Goal: Transaction & Acquisition: Purchase product/service

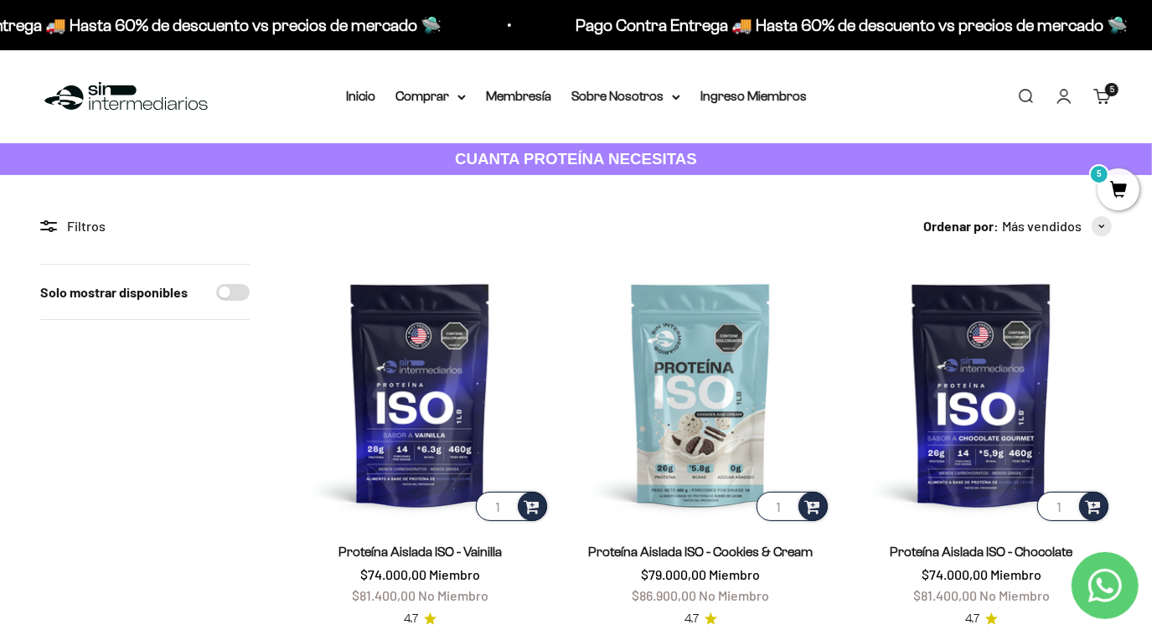
click at [1120, 195] on span "5" at bounding box center [1119, 189] width 42 height 42
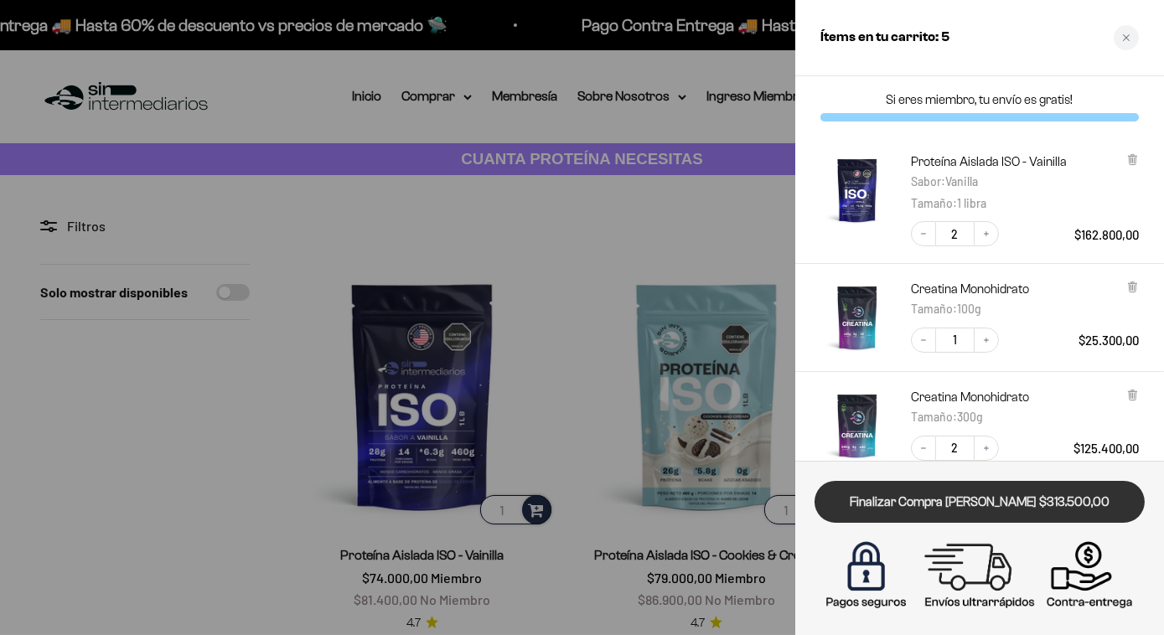
click at [1015, 508] on link "Finalizar Compra [PERSON_NAME] $313.500,00" at bounding box center [979, 502] width 330 height 43
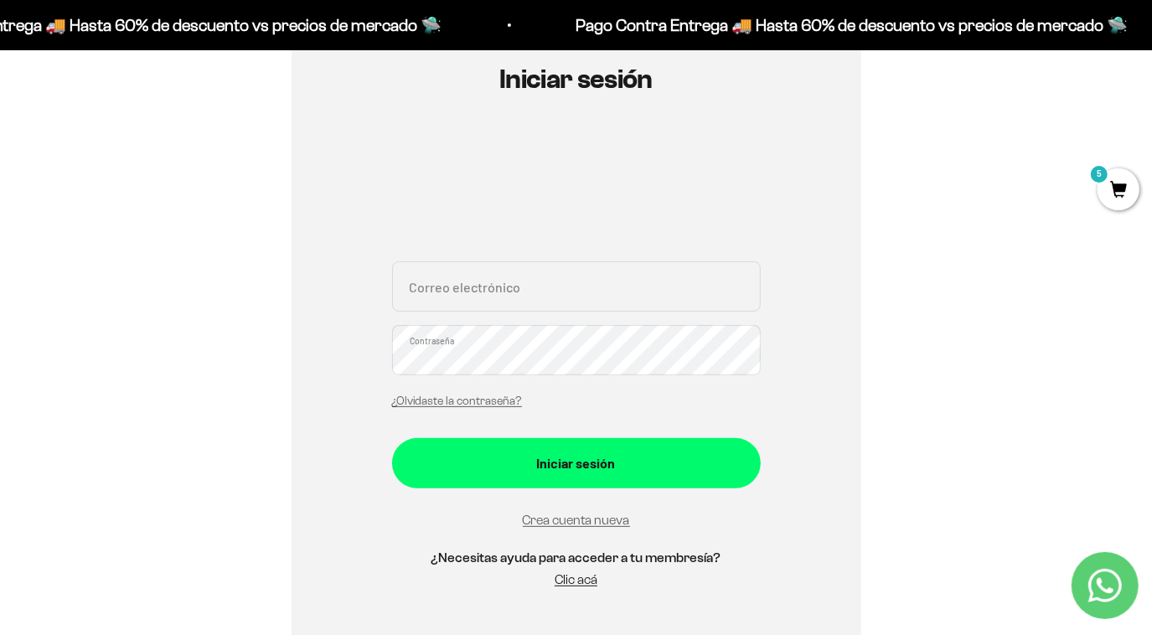
scroll to position [199, 0]
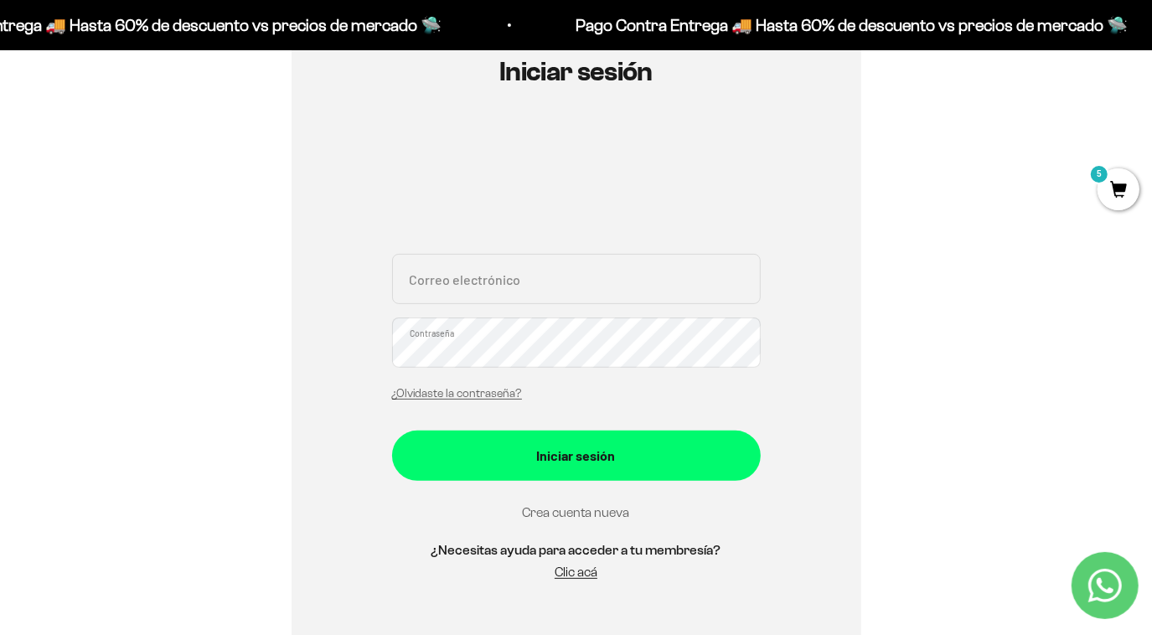
click at [606, 513] on link "Crea cuenta nueva" at bounding box center [576, 512] width 107 height 14
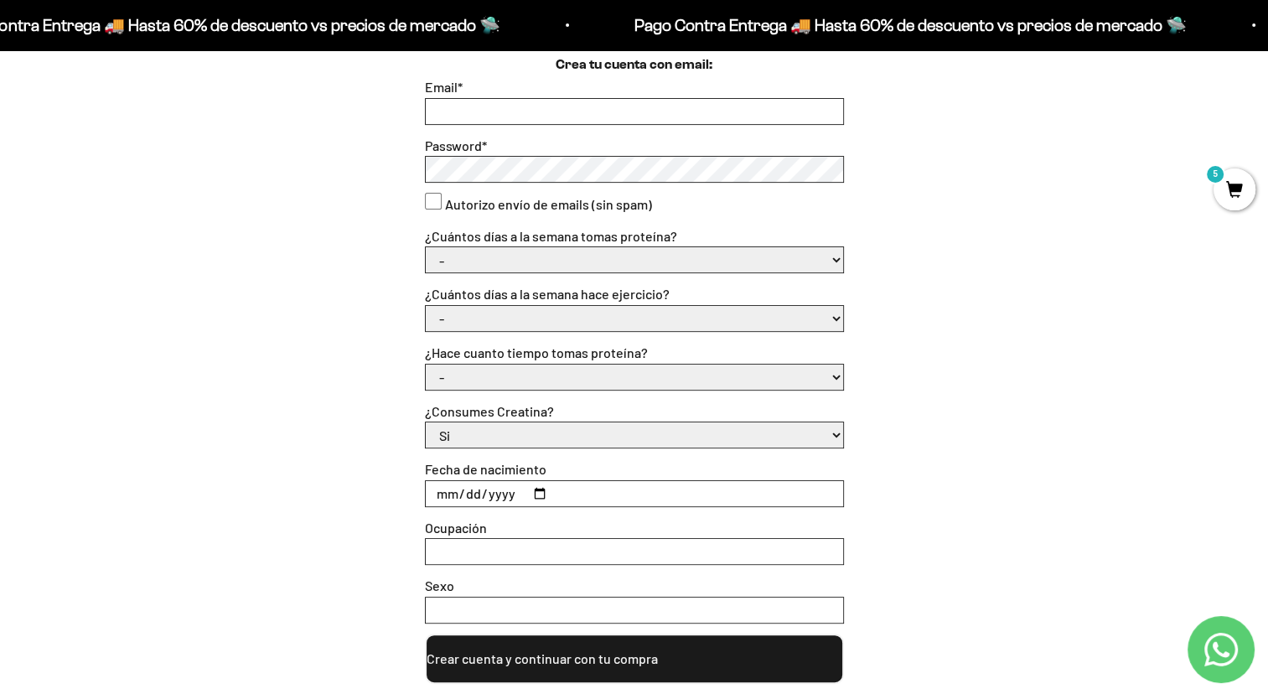
scroll to position [509, 0]
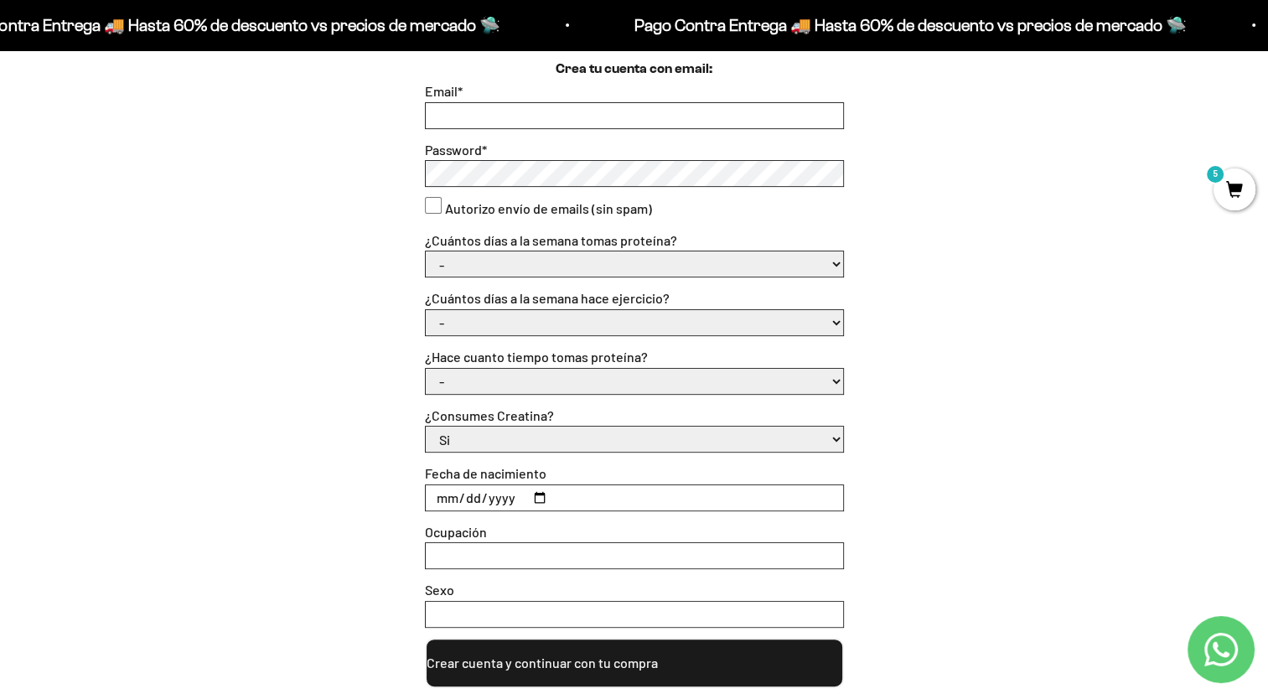
click at [674, 119] on input "Email *" at bounding box center [634, 115] width 417 height 25
type input "juanvega.sl@hotmail.com"
click at [737, 267] on select "- 1 o 2 3 a 5 6 o 7" at bounding box center [634, 263] width 417 height 25
select select "6 o 7"
click at [426, 251] on select "- 1 o 2 3 a 5 6 o 7" at bounding box center [634, 263] width 417 height 25
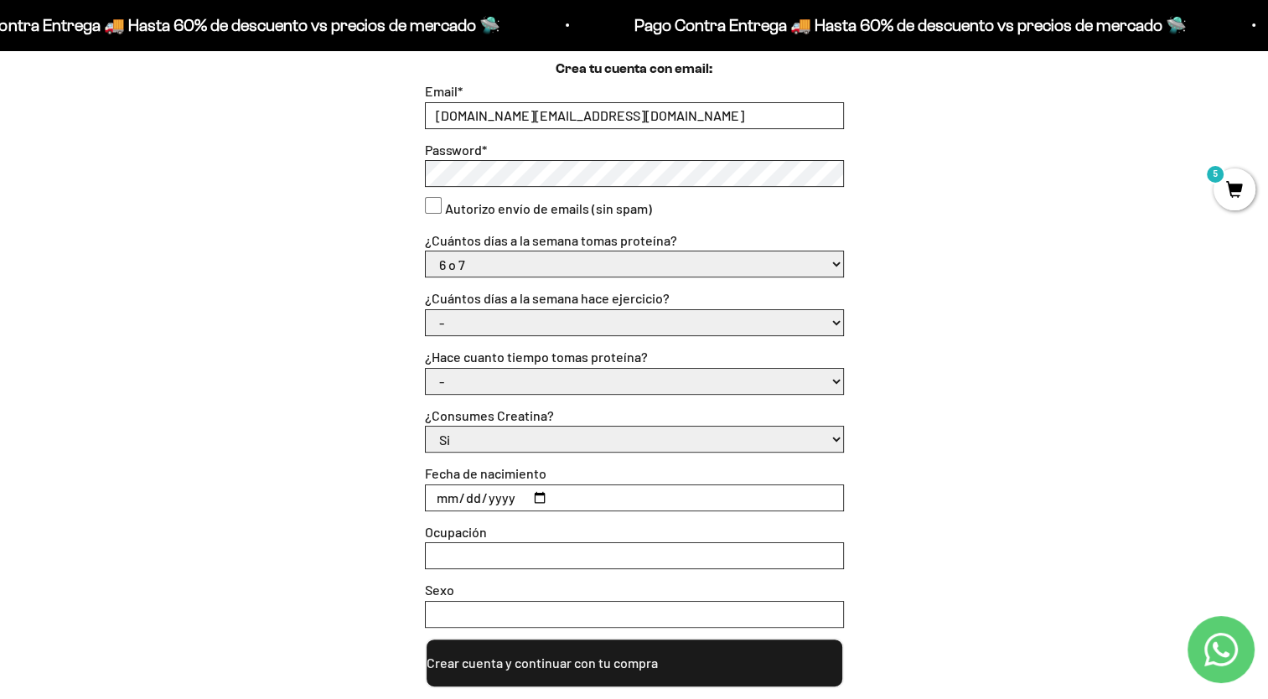
click at [622, 323] on select "- No hago 1 a 2 días 3 a 5 días 6 o 7 días" at bounding box center [634, 322] width 417 height 25
select select "6 o 7 días"
click at [426, 310] on select "- No hago 1 a 2 días 3 a 5 días 6 o 7 días" at bounding box center [634, 322] width 417 height 25
click at [566, 390] on select "- Apenas estoy empezando Menos de 6 meses Más de 6 meses Hace más de un año" at bounding box center [634, 381] width 417 height 25
select select "Menos de 6 meses"
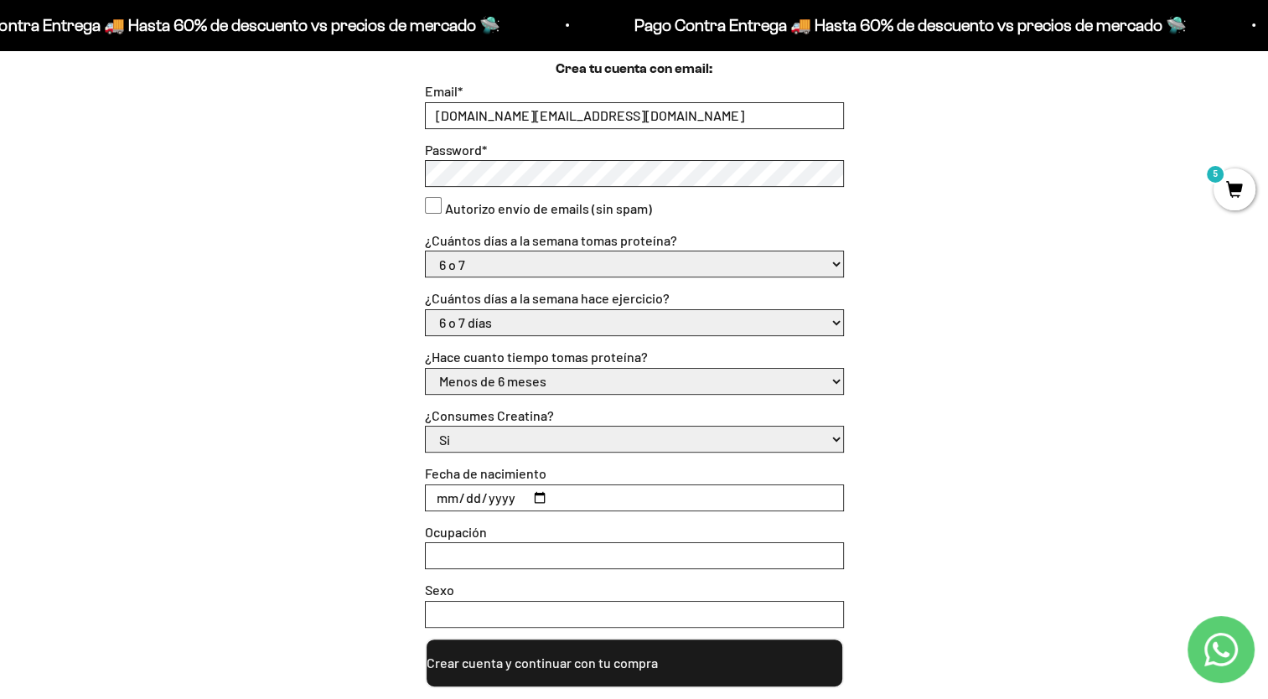
click at [426, 369] on select "- Apenas estoy empezando Menos de 6 meses Más de 6 meses Hace más de un año" at bounding box center [634, 381] width 417 height 25
click at [634, 508] on input "Fecha de nacimiento" at bounding box center [634, 497] width 417 height 25
click at [531, 491] on input "Fecha de nacimiento" at bounding box center [634, 497] width 417 height 25
click at [655, 509] on input "Fecha de nacimiento" at bounding box center [634, 497] width 417 height 25
click at [540, 495] on input "Fecha de nacimiento" at bounding box center [634, 497] width 417 height 25
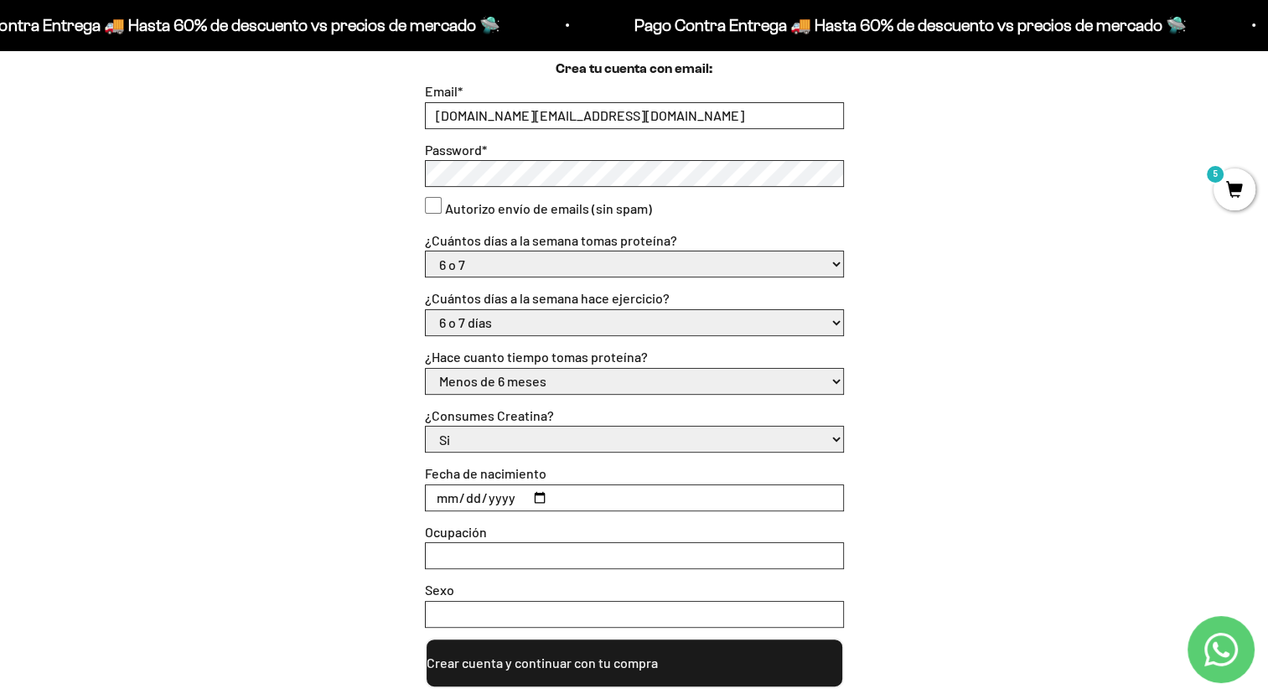
type input "1997-03-31"
click at [553, 545] on input "Ocupación" at bounding box center [634, 555] width 417 height 25
type input "administrador"
click at [540, 599] on div "Sexo" at bounding box center [634, 603] width 419 height 49
click at [538, 608] on input "Sexo" at bounding box center [634, 614] width 417 height 25
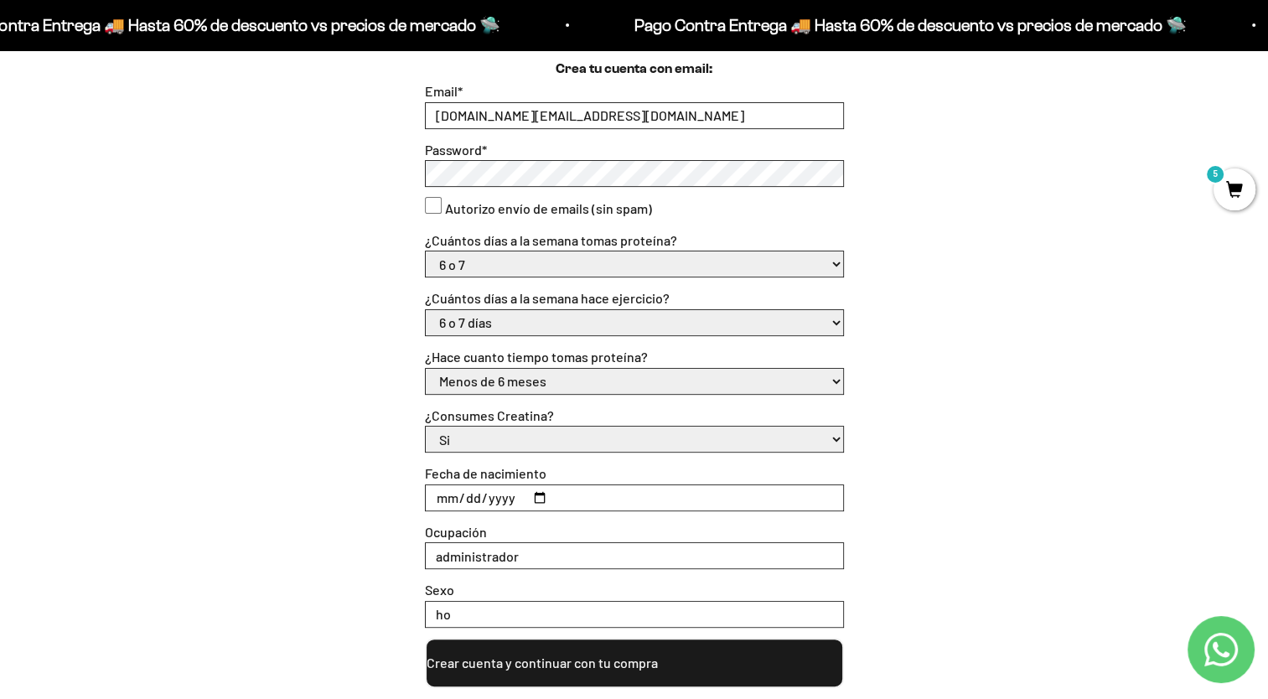
type input "h"
type input "masculino"
click at [707, 634] on button "Crear cuenta y continuar con tu compra" at bounding box center [634, 663] width 419 height 50
